Goal: Transaction & Acquisition: Purchase product/service

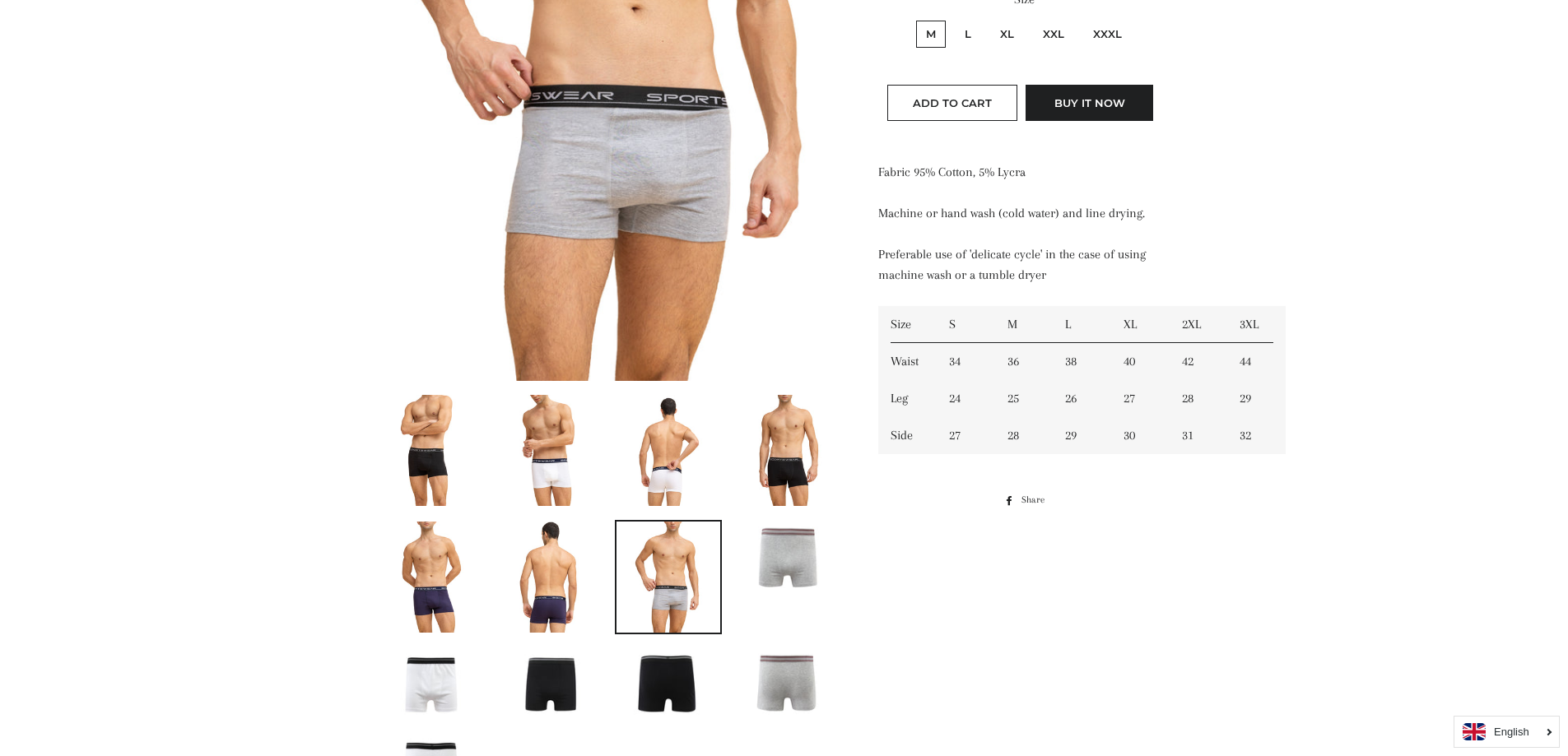
scroll to position [576, 0]
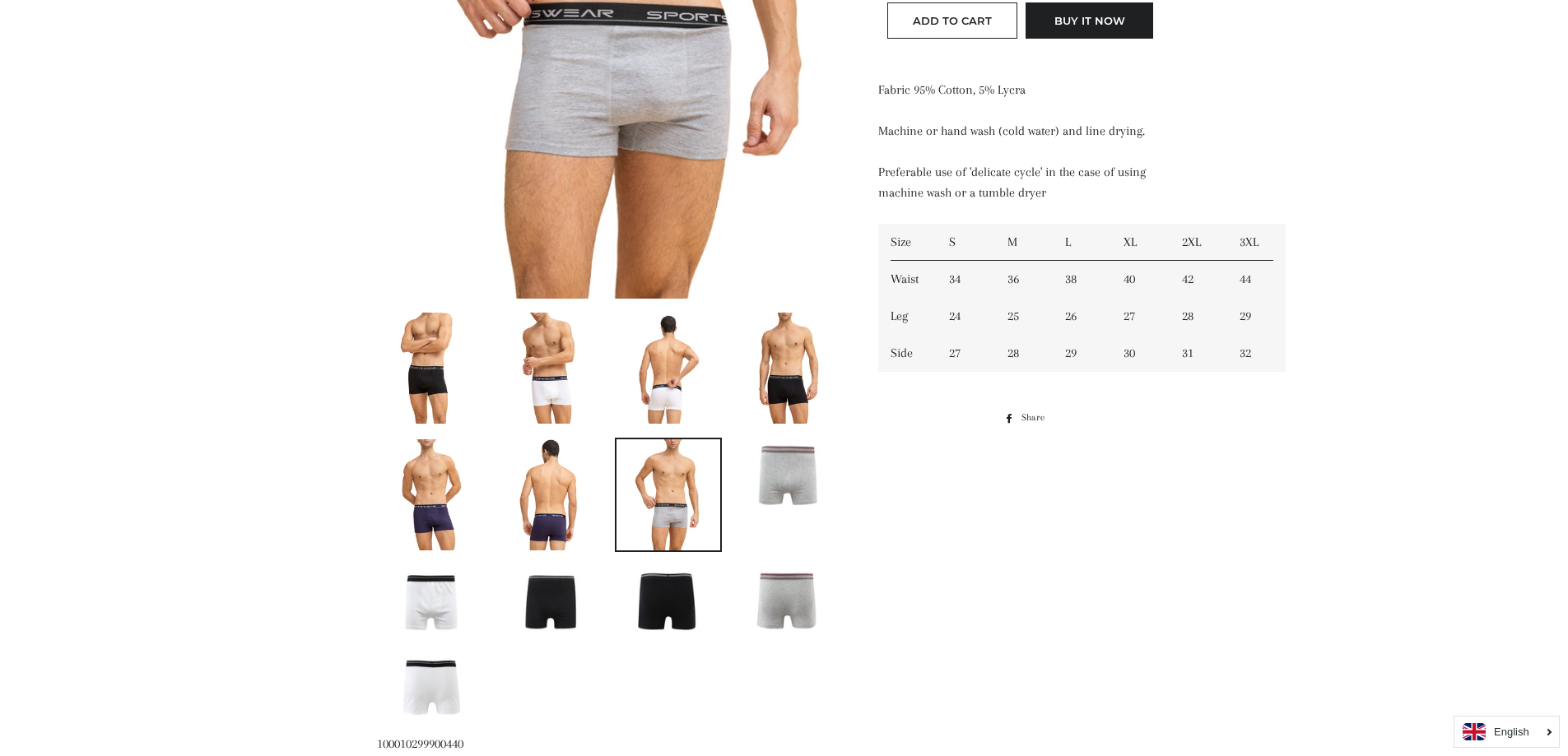
click at [554, 597] on img at bounding box center [549, 601] width 103 height 69
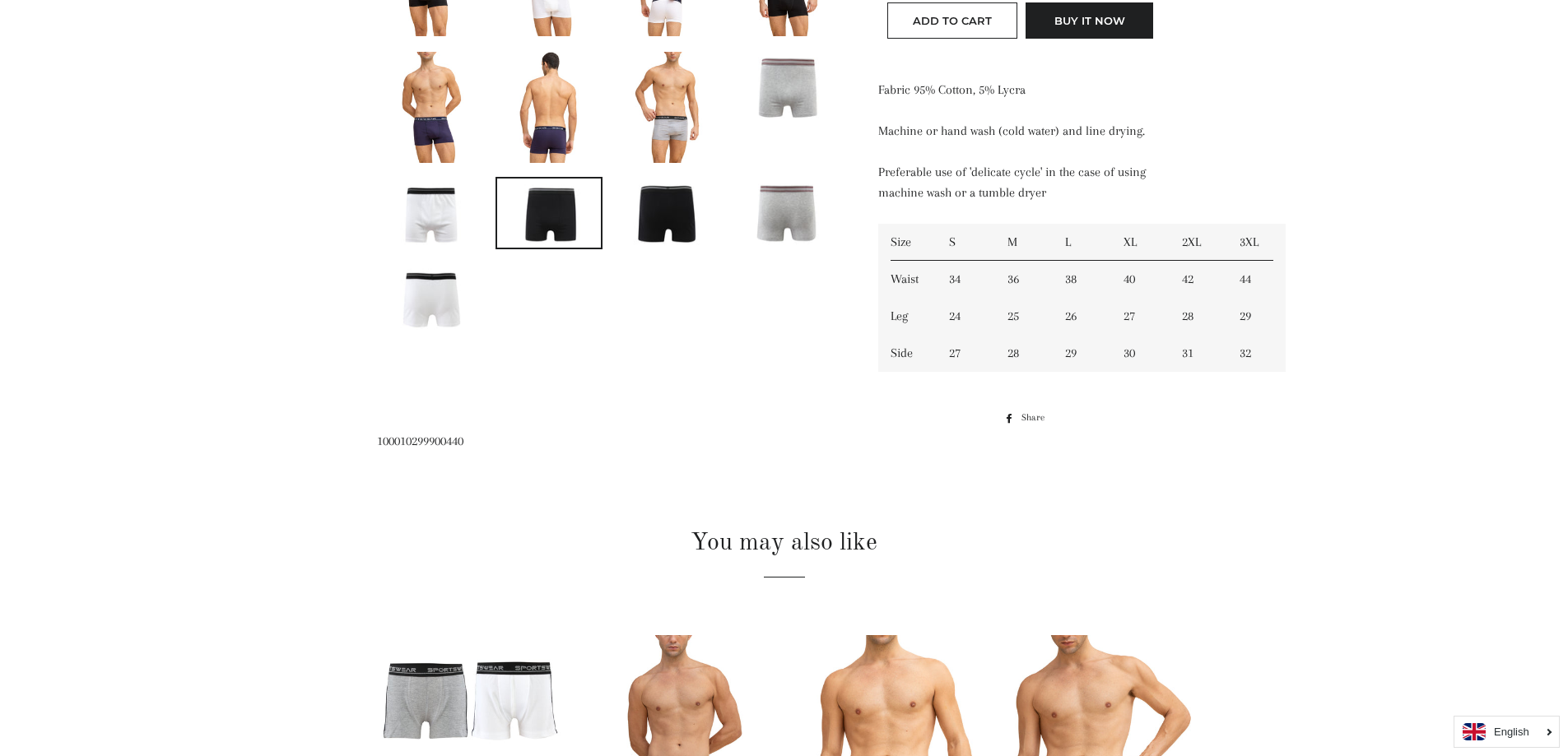
click at [552, 209] on img at bounding box center [549, 214] width 103 height 69
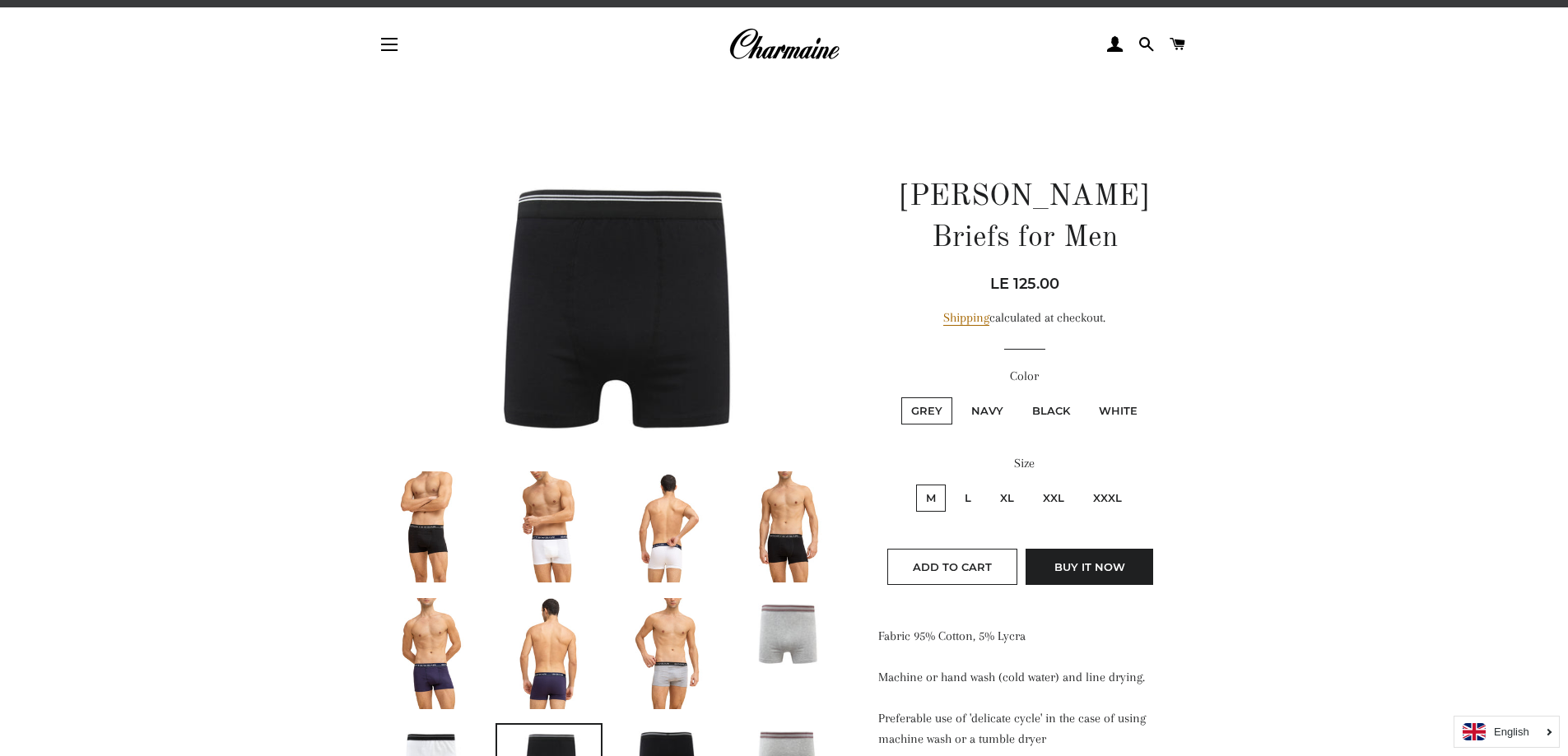
scroll to position [0, 0]
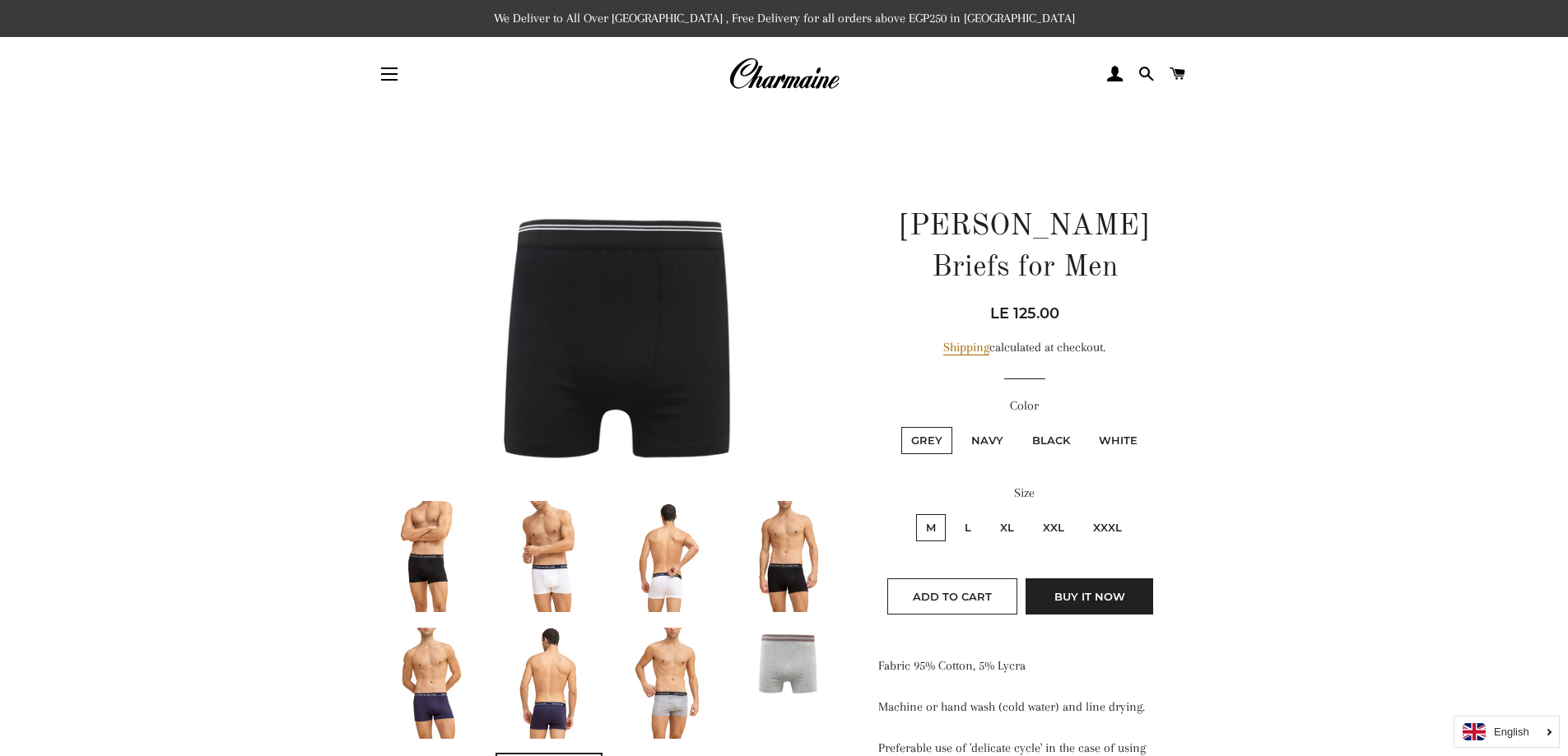
click at [1059, 438] on label "Black" at bounding box center [1051, 441] width 58 height 27
click at [1020, 425] on input "Black" at bounding box center [1020, 425] width 1 height 1
radio input "true"
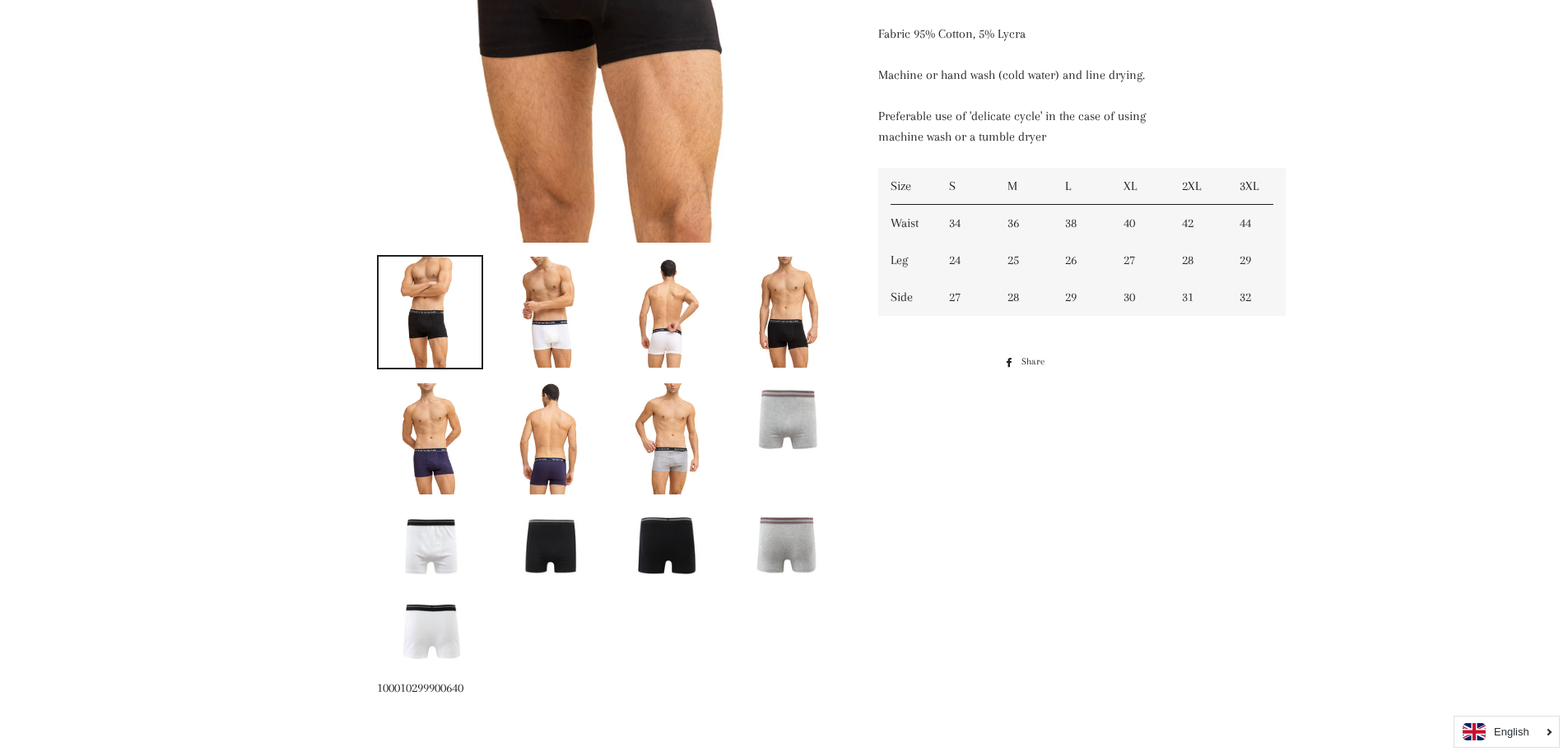
scroll to position [659, 0]
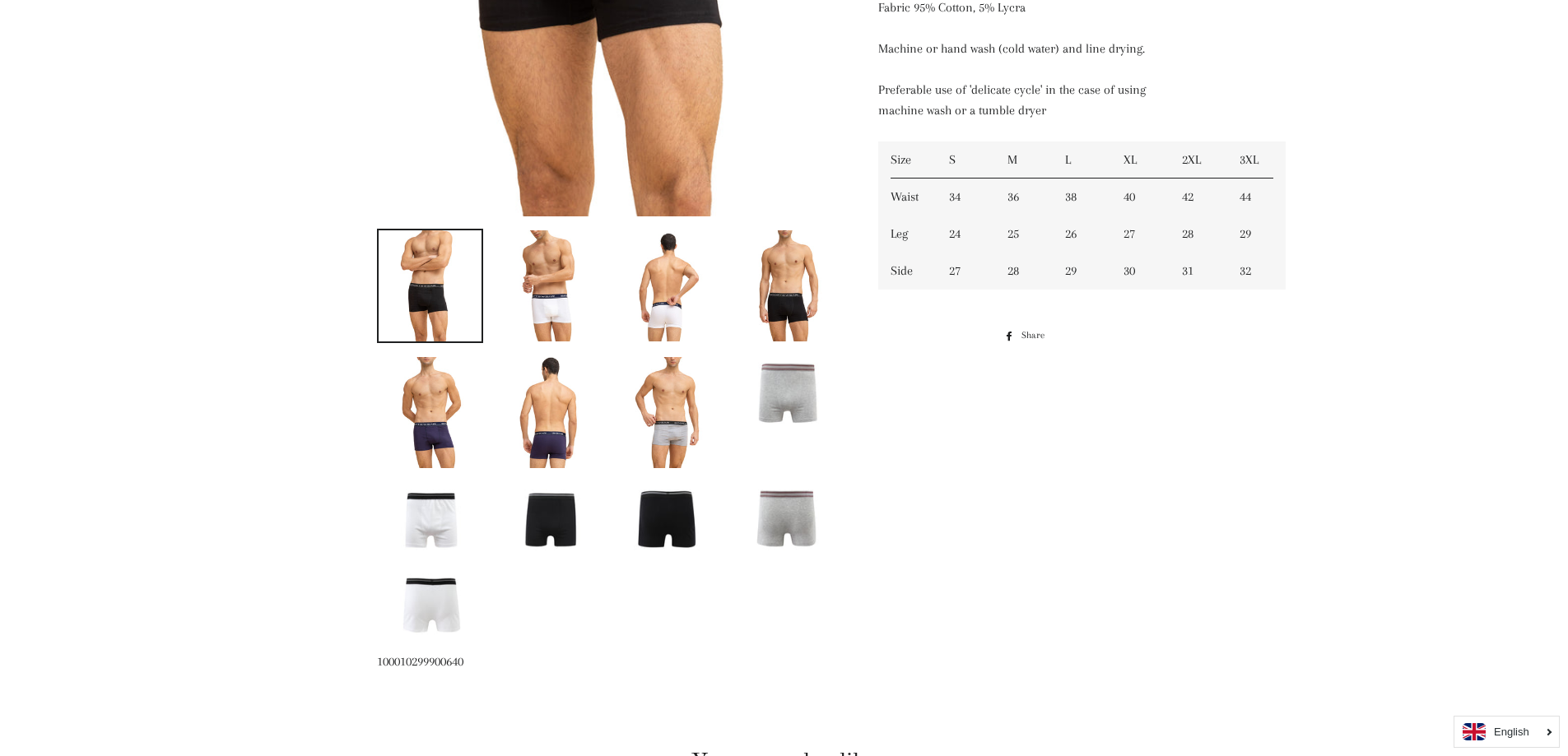
click at [553, 527] on img at bounding box center [549, 519] width 103 height 69
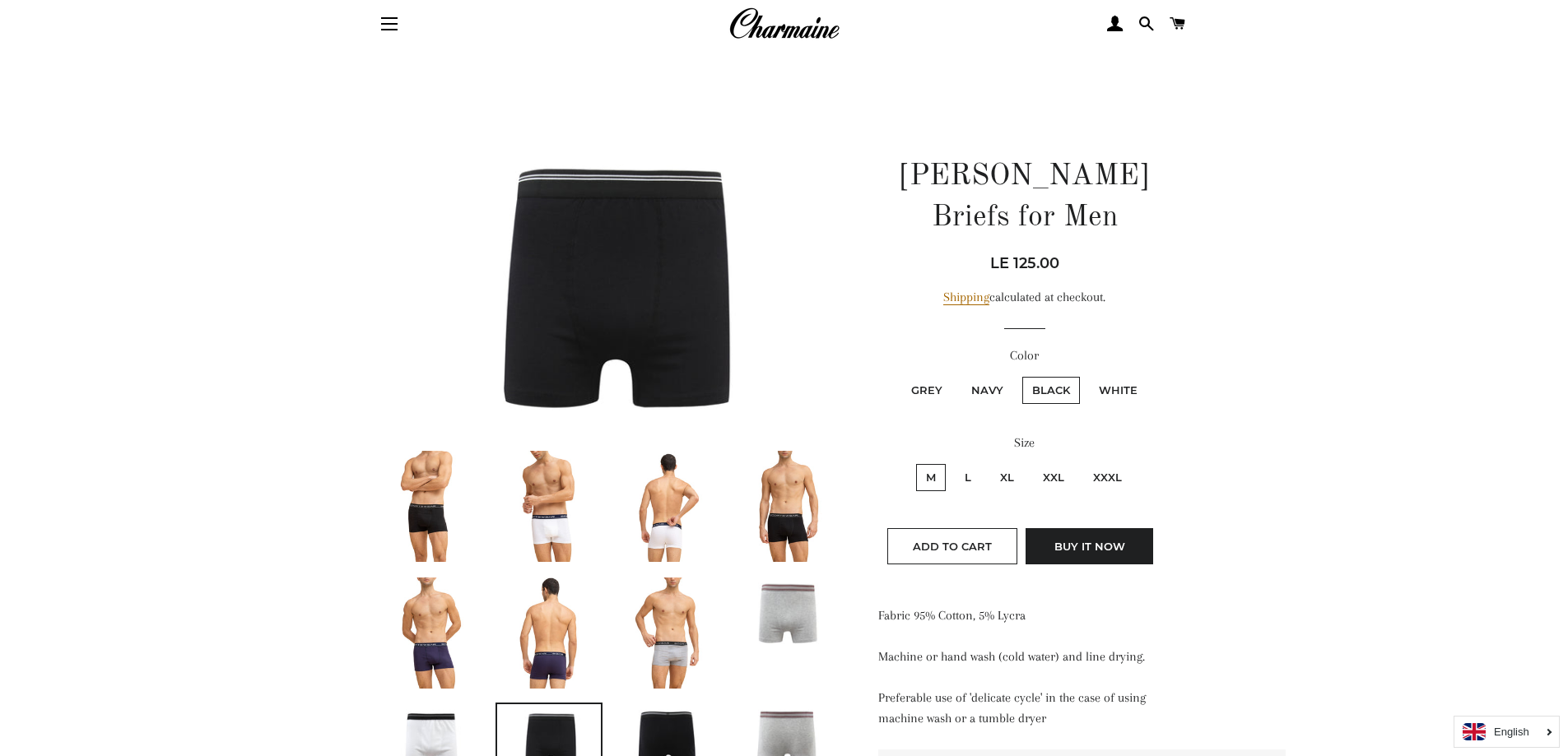
scroll to position [0, 0]
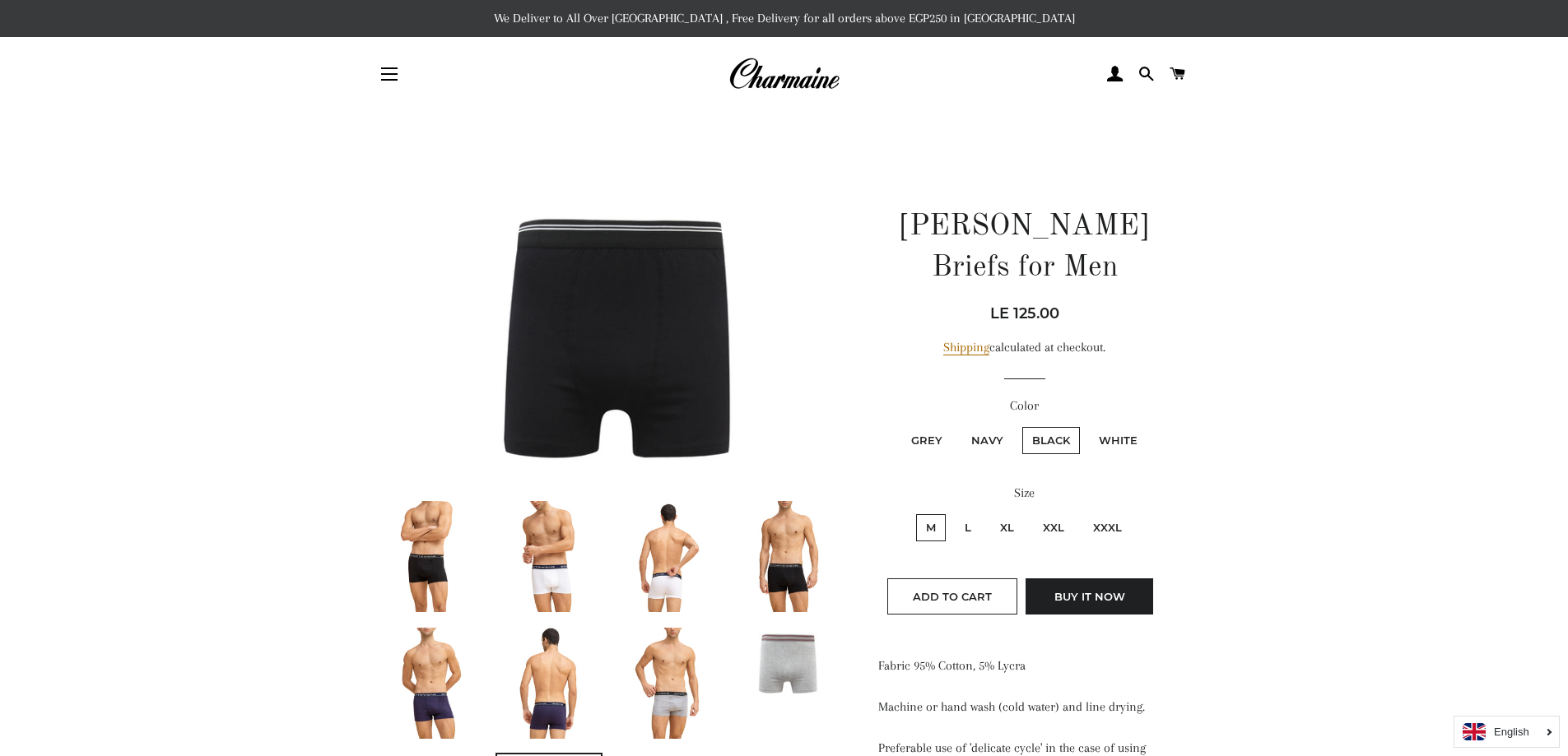
click at [654, 231] on img at bounding box center [609, 331] width 465 height 309
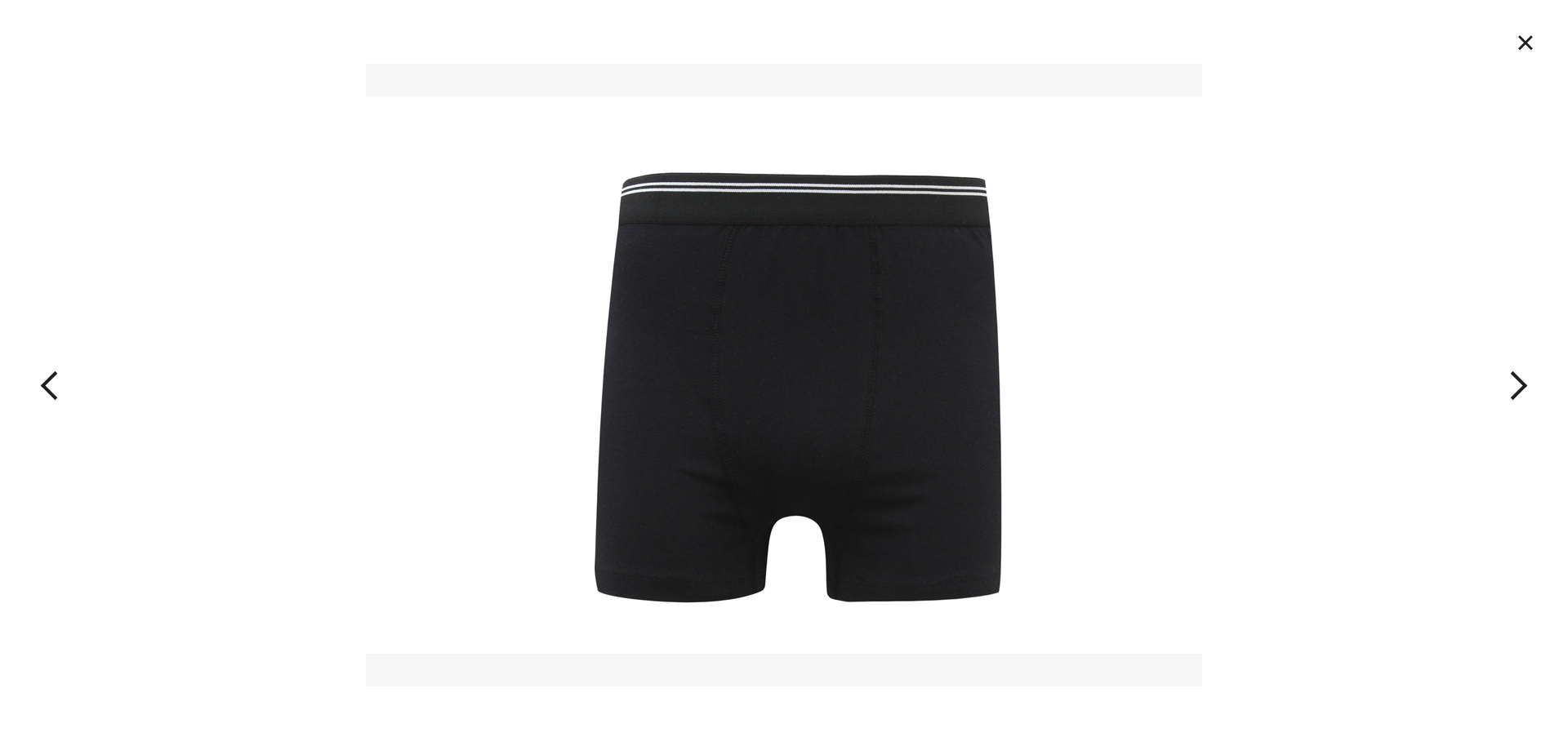
click at [709, 323] on img at bounding box center [784, 375] width 836 height 623
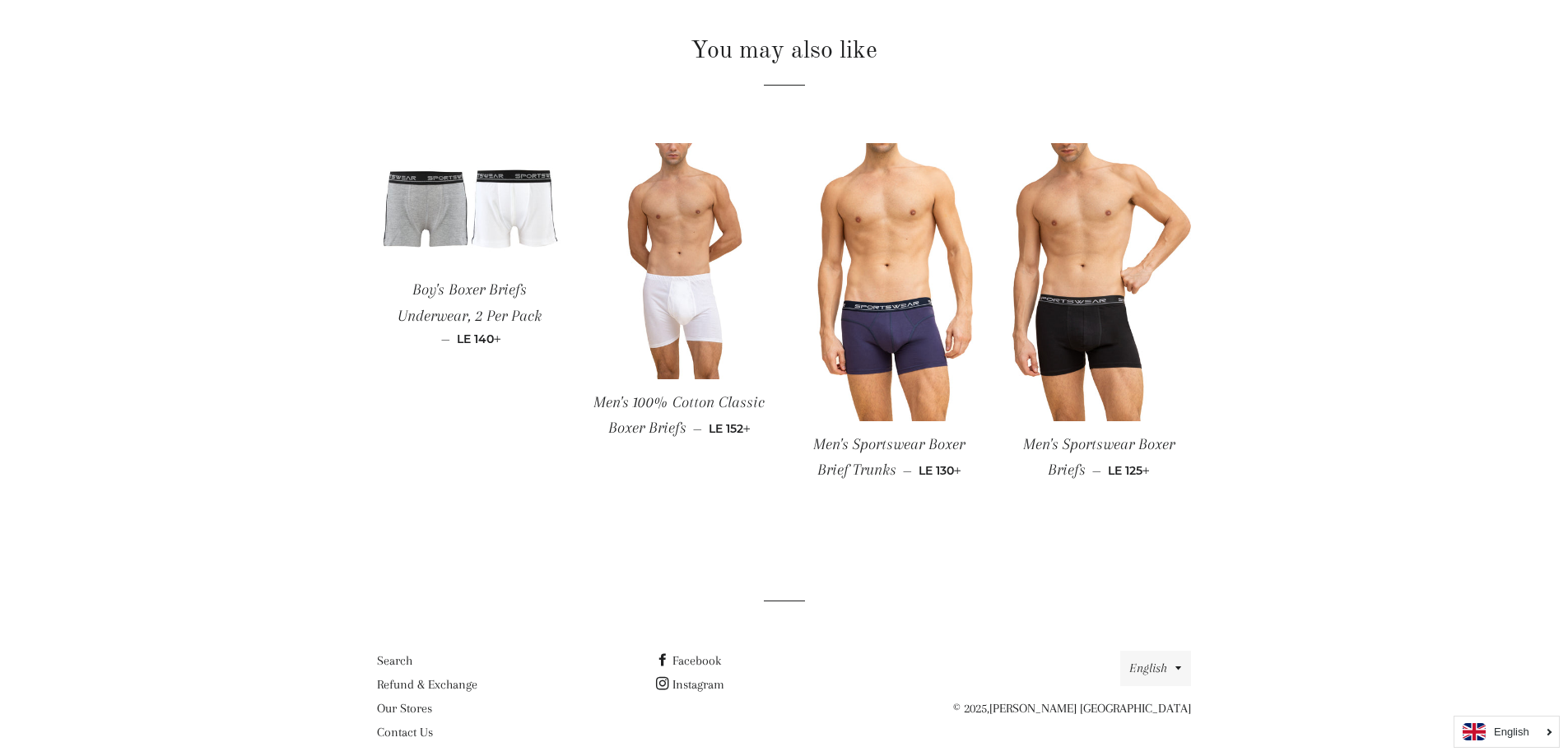
scroll to position [1070, 0]
